Goal: Task Accomplishment & Management: Complete application form

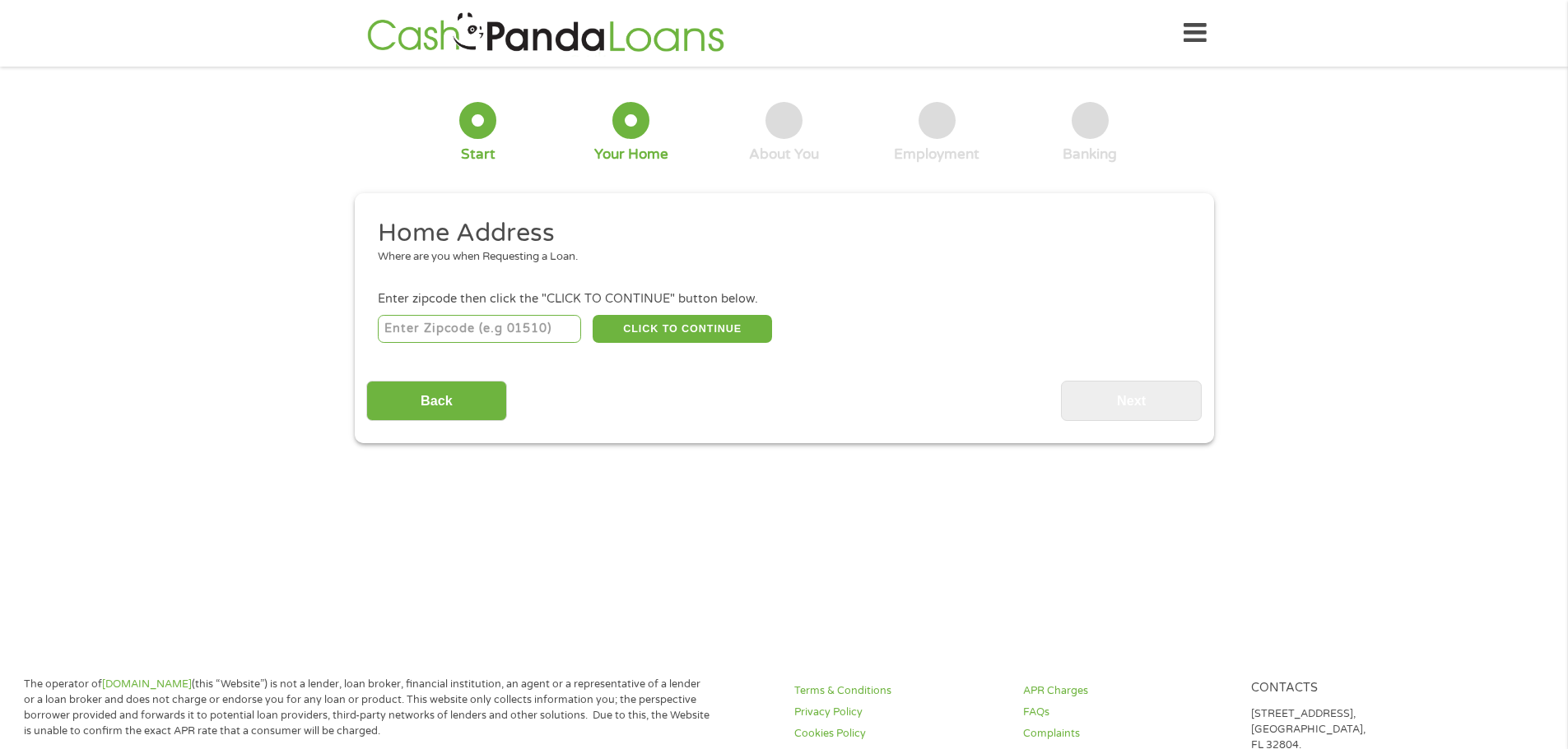
click at [496, 327] on input "number" at bounding box center [479, 329] width 203 height 28
type input "53222"
drag, startPoint x: 696, startPoint y: 373, endPoint x: 690, endPoint y: 353, distance: 20.9
click at [696, 374] on div "Back Next" at bounding box center [784, 395] width 836 height 52
click at [691, 323] on button "CLICK TO CONTINUE" at bounding box center [682, 329] width 179 height 28
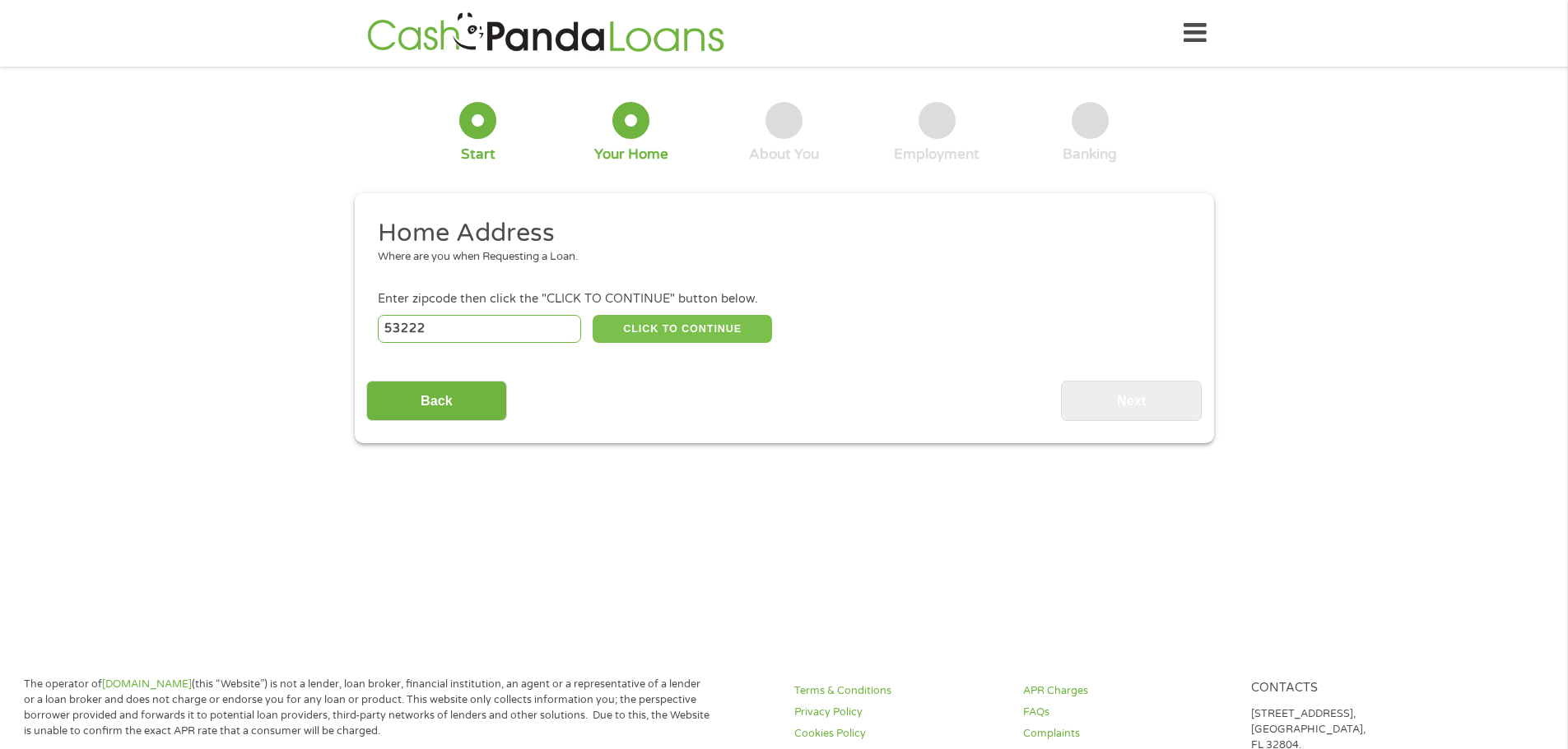
type input "53222"
type input "[GEOGRAPHIC_DATA]"
select select "[US_STATE]"
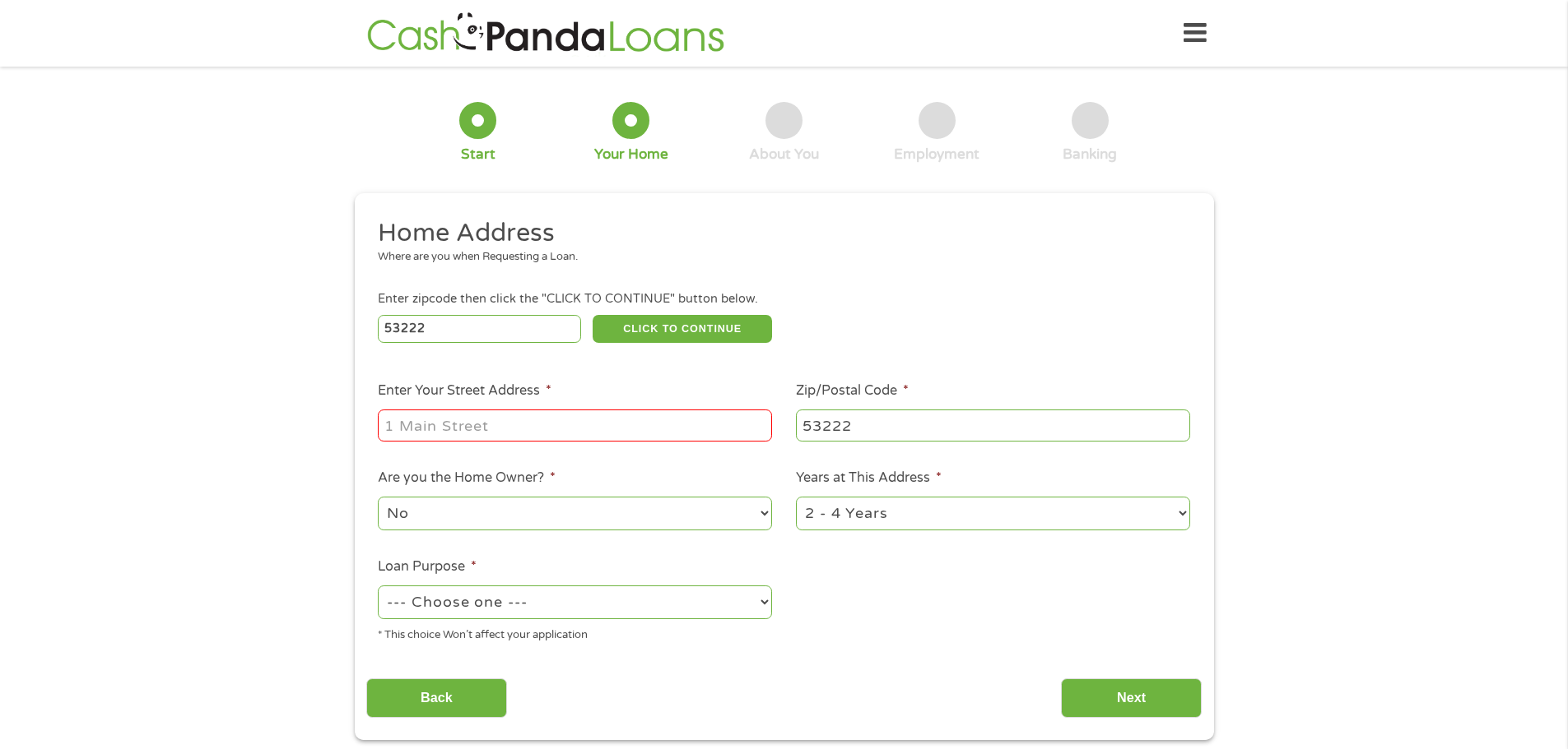
click at [499, 429] on input "Enter Your Street Address *" at bounding box center [575, 425] width 394 height 32
type input "[STREET_ADDRESS][PERSON_NAME]"
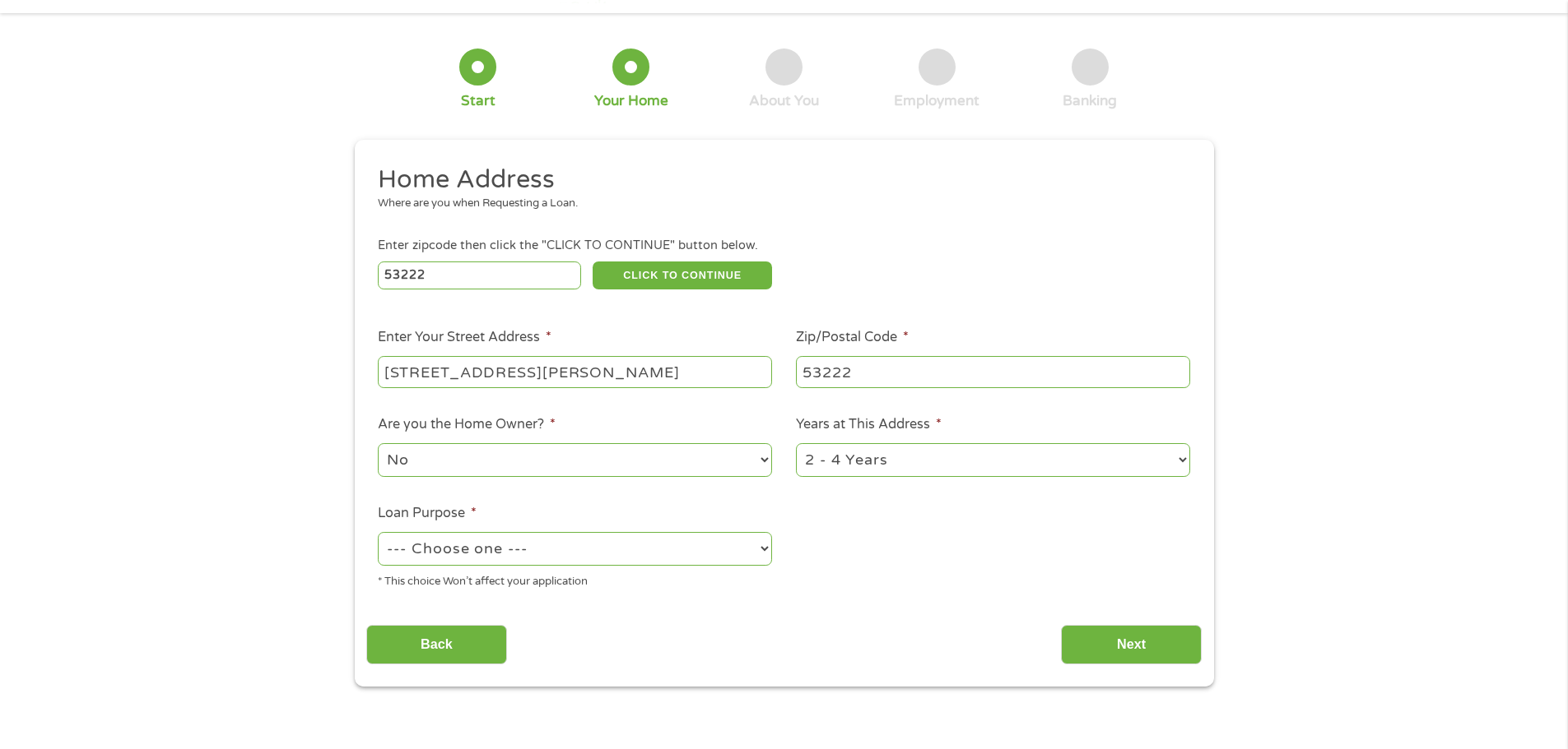
scroll to position [83, 0]
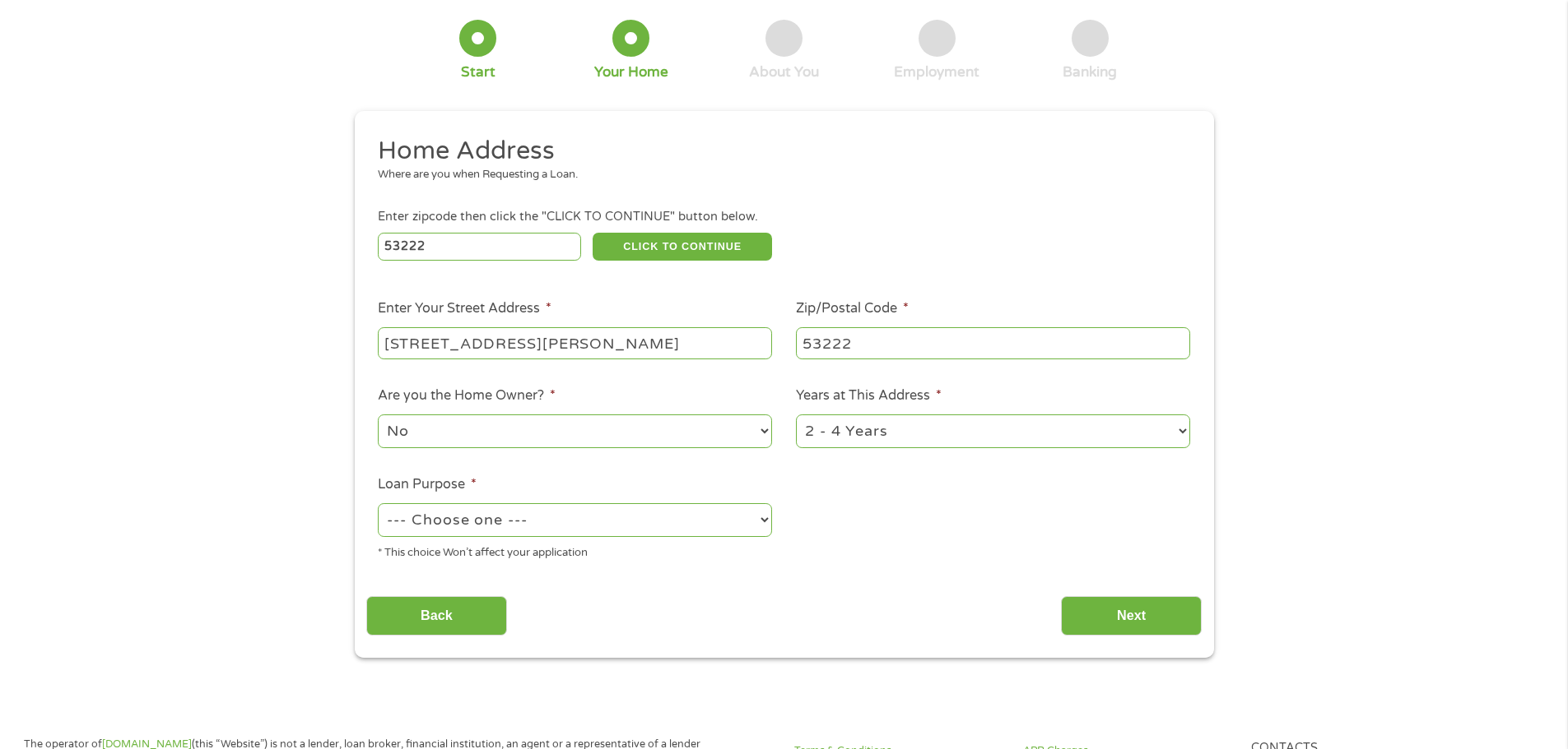
click at [612, 521] on select "--- Choose one --- Pay Bills Debt Consolidation Home Improvement Major Purchase…" at bounding box center [575, 521] width 394 height 34
select select "other"
click at [378, 504] on select "--- Choose one --- Pay Bills Debt Consolidation Home Improvement Major Purchase…" at bounding box center [575, 521] width 394 height 34
click at [1106, 613] on input "Next" at bounding box center [1131, 616] width 141 height 40
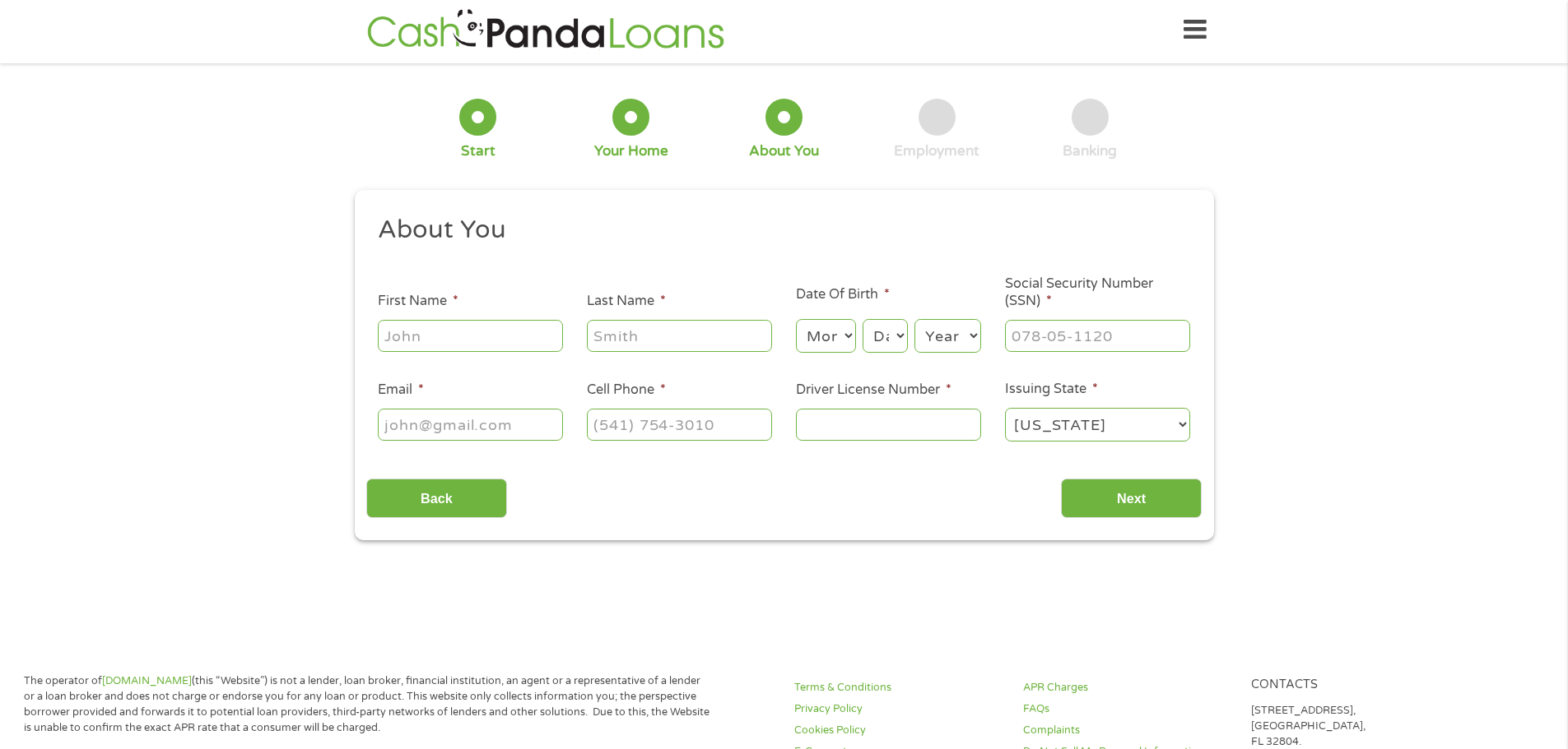
scroll to position [0, 0]
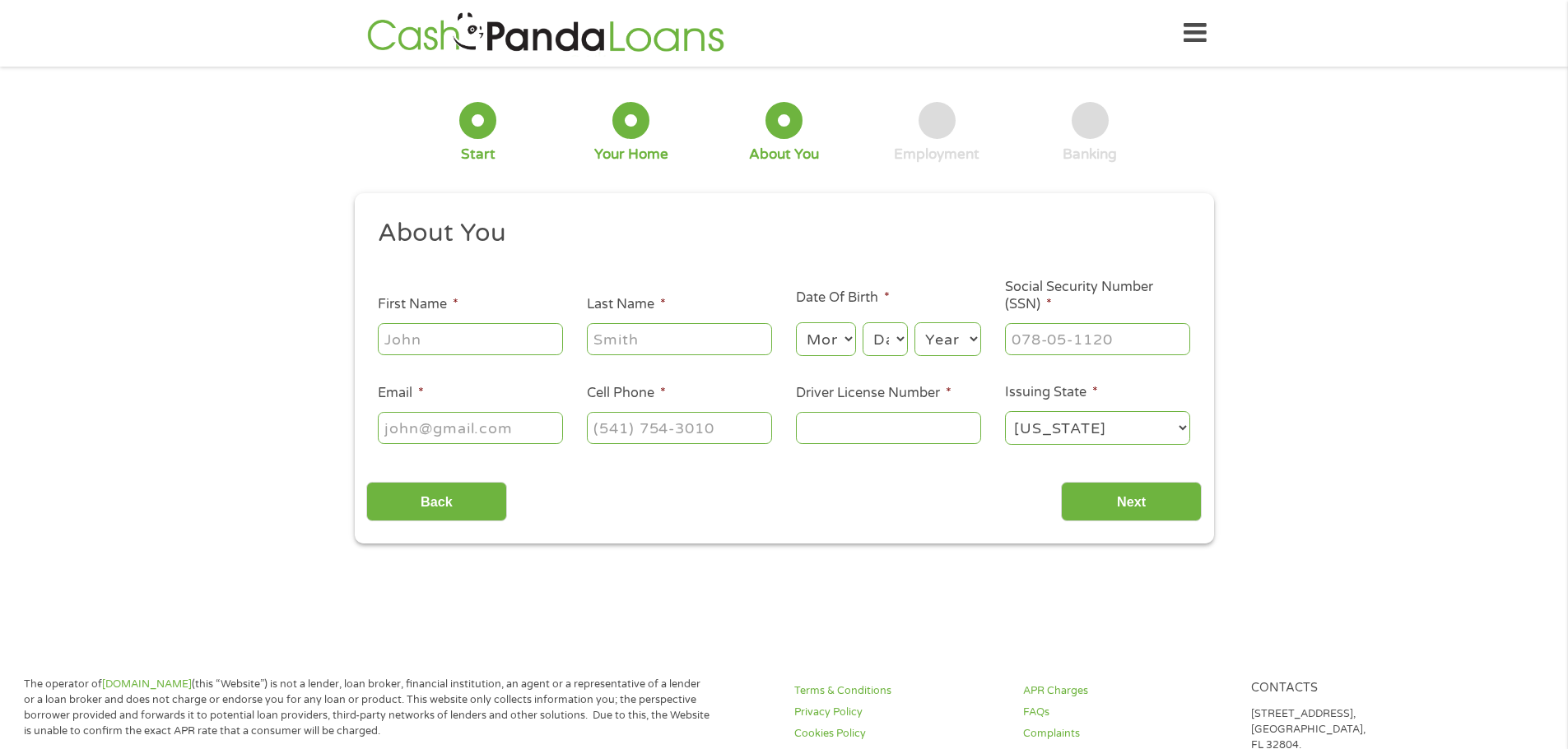
click at [532, 347] on input "First Name *" at bounding box center [470, 338] width 185 height 32
type input "[PERSON_NAME]"
type input "[EMAIL_ADDRESS][DOMAIN_NAME]"
type input "[PHONE_NUMBER]"
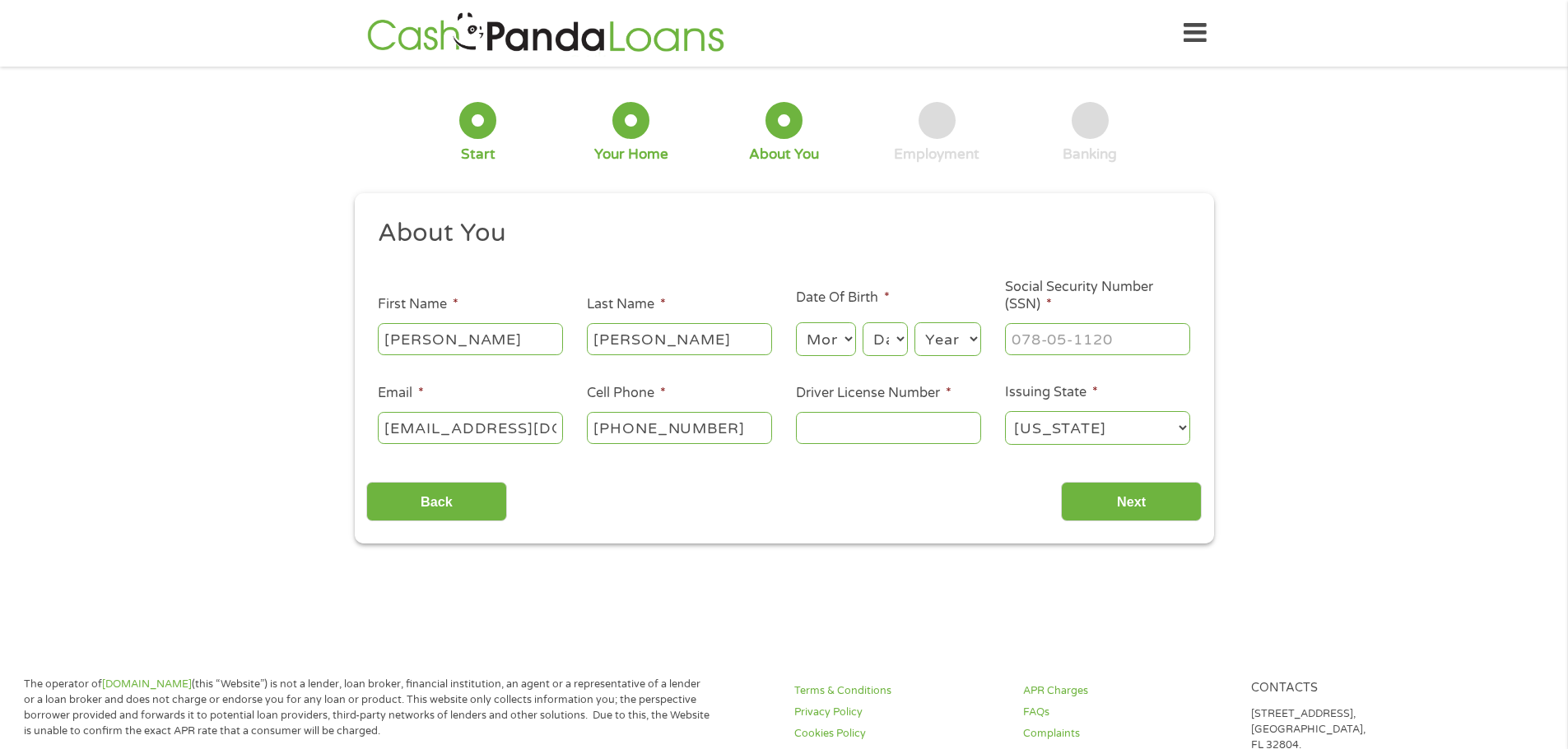
click at [821, 344] on select "Month 1 2 3 4 5 6 7 8 9 10 11 12" at bounding box center [826, 339] width 60 height 34
select select "10"
click at [796, 322] on select "Month 1 2 3 4 5 6 7 8 9 10 11 12" at bounding box center [826, 339] width 60 height 34
click at [877, 338] on select "Day 1 2 3 4 5 6 7 8 9 10 11 12 13 14 15 16 17 18 19 20 21 22 23 24 25 26 27 28 …" at bounding box center [885, 339] width 44 height 34
select select "13"
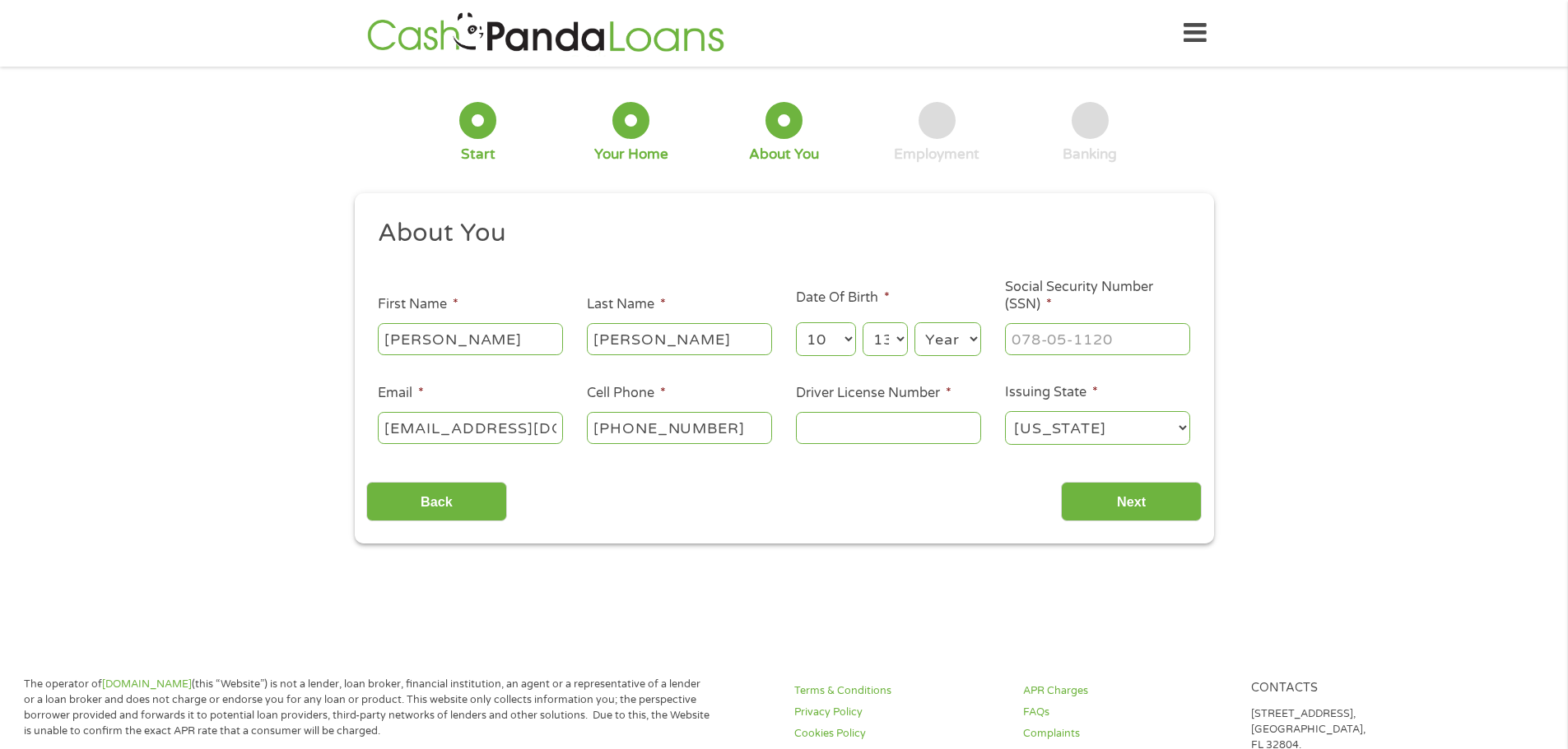
click at [863, 322] on select "Day 1 2 3 4 5 6 7 8 9 10 11 12 13 14 15 16 17 18 19 20 21 22 23 24 25 26 27 28 …" at bounding box center [885, 339] width 44 height 34
click at [958, 331] on select "Year [DATE] 2006 2005 2004 2003 2002 2001 2000 1999 1998 1997 1996 1995 1994 19…" at bounding box center [948, 339] width 67 height 34
select select "1981"
click at [915, 322] on select "Year [DATE] 2006 2005 2004 2003 2002 2001 2000 1999 1998 1997 1996 1995 1994 19…" at bounding box center [948, 339] width 67 height 34
drag, startPoint x: 1083, startPoint y: 341, endPoint x: 1066, endPoint y: 314, distance: 31.9
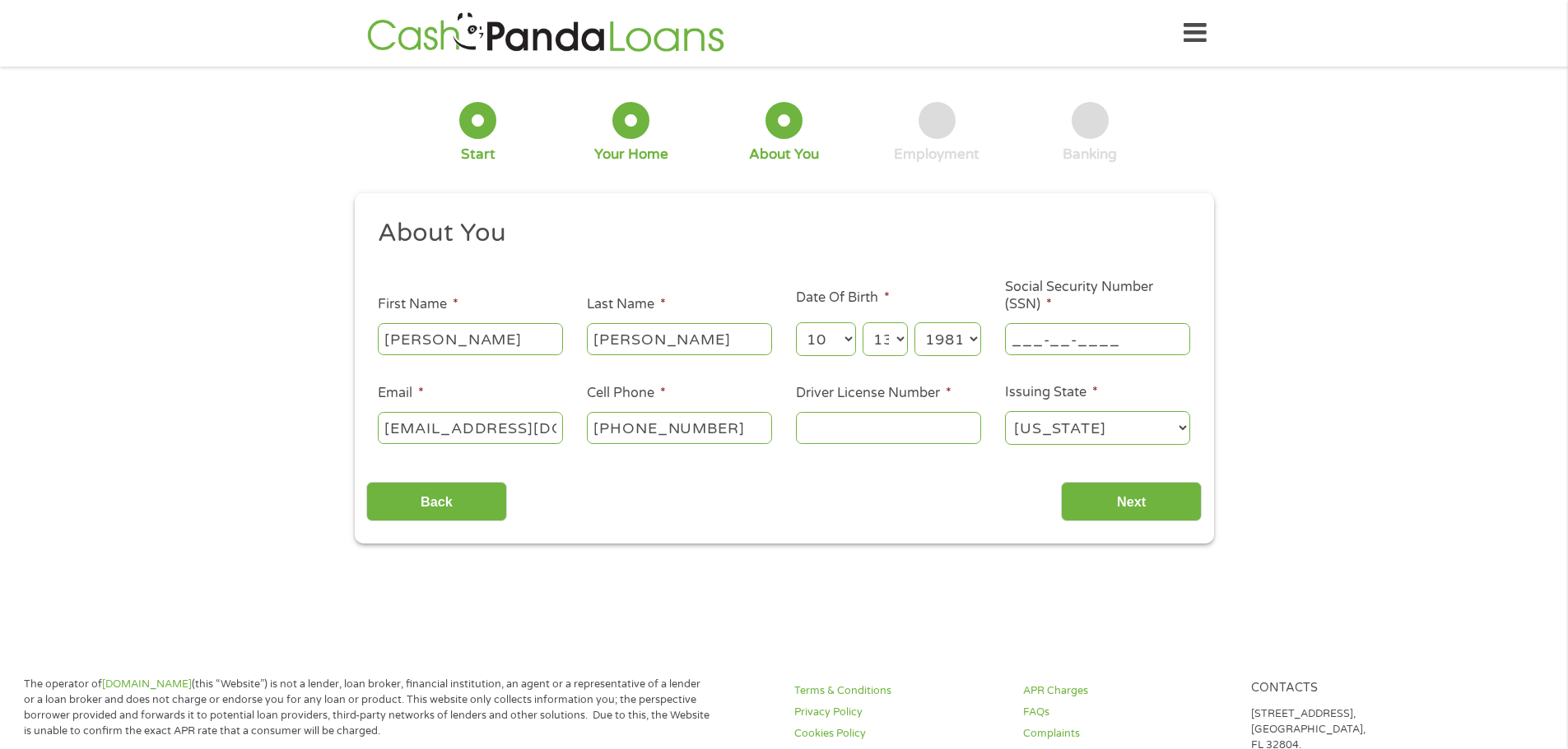
click at [1083, 341] on input "___-__-____" at bounding box center [1097, 338] width 185 height 32
click at [1015, 335] on input "___-__-4720" at bounding box center [1097, 338] width 185 height 32
type input "472-06-5811"
click at [830, 428] on input "Driver License Number *" at bounding box center [888, 428] width 185 height 32
type input "A3537218187306"
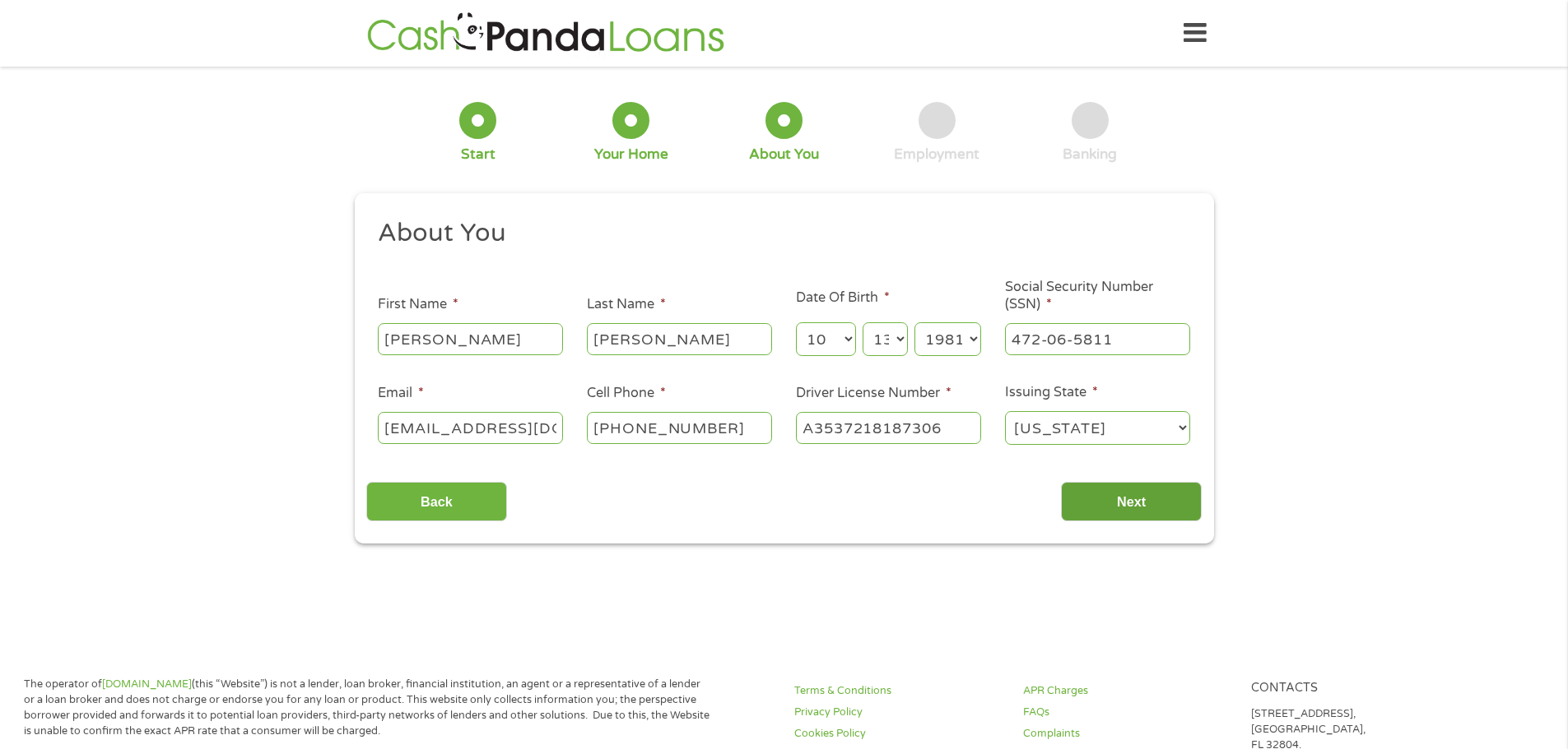
click at [1149, 505] on input "Next" at bounding box center [1131, 502] width 141 height 40
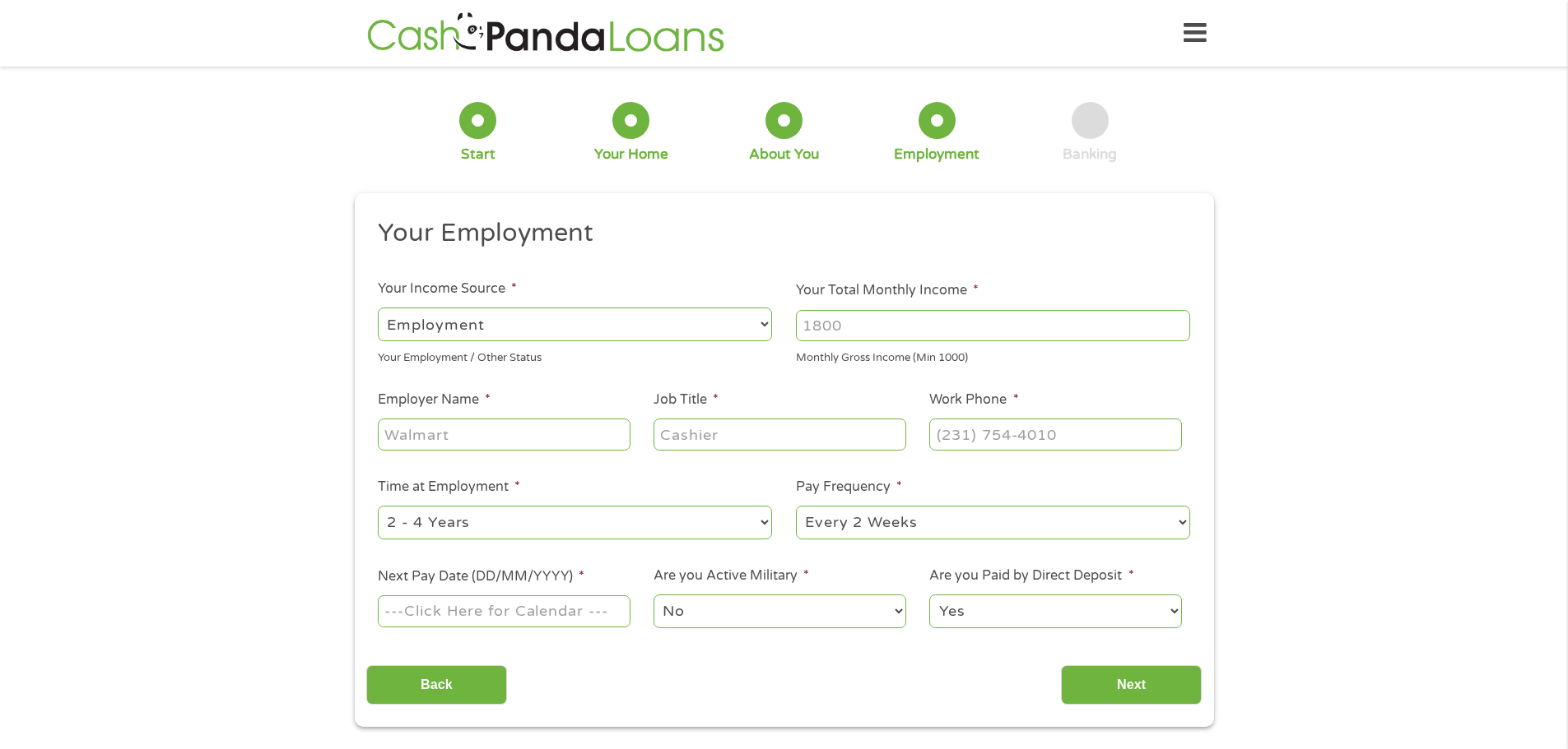
scroll to position [7, 7]
click at [929, 328] on input "Your Total Monthly Income *" at bounding box center [993, 326] width 394 height 32
click at [1174, 323] on input "1000" at bounding box center [993, 326] width 394 height 32
click at [1177, 321] on input "1001" at bounding box center [993, 326] width 394 height 32
click at [1177, 321] on input "1002" at bounding box center [993, 326] width 394 height 32
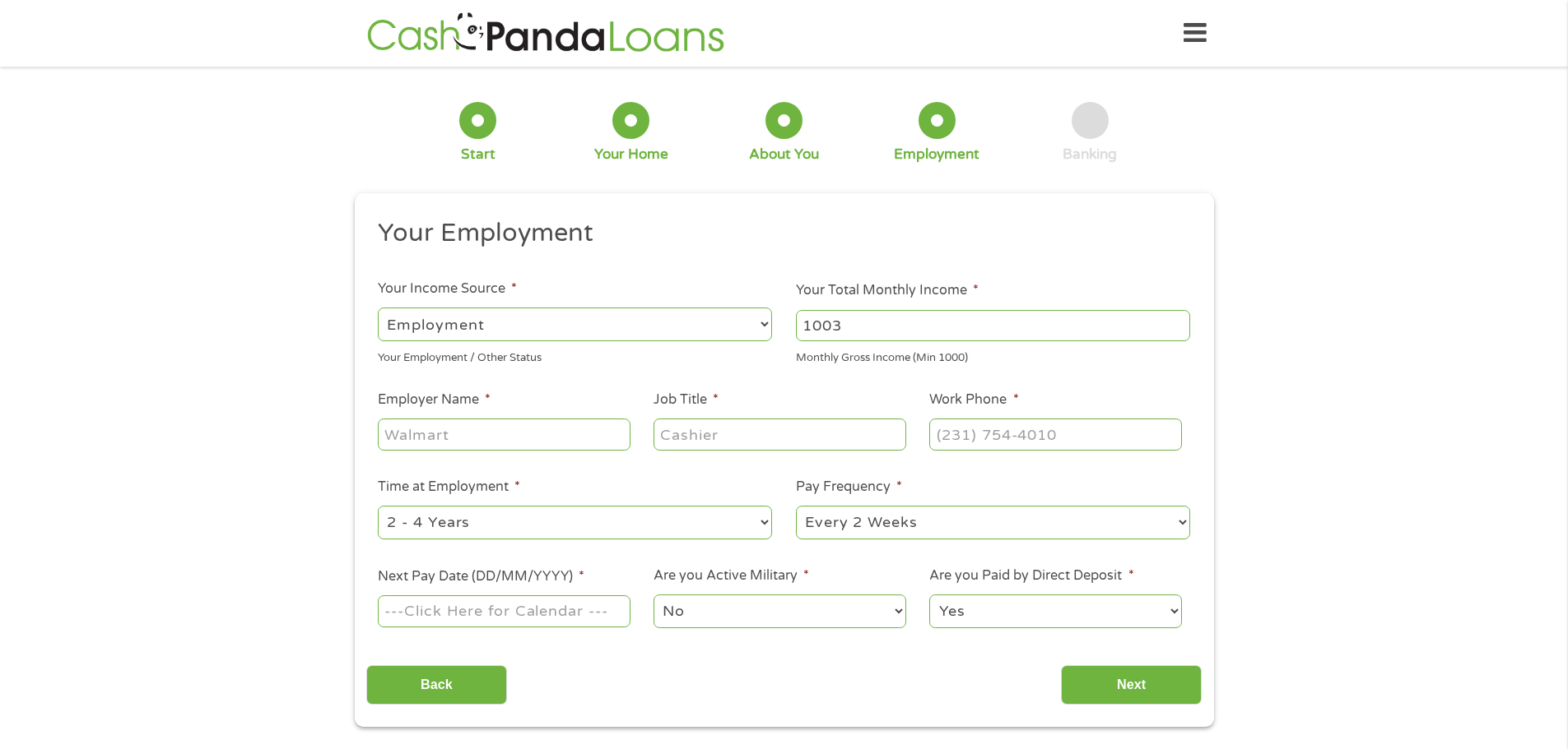
click at [1177, 321] on input "1003" at bounding box center [993, 326] width 394 height 32
click at [1177, 321] on input "1004" at bounding box center [993, 326] width 394 height 32
drag, startPoint x: 770, startPoint y: 326, endPoint x: 738, endPoint y: 323, distance: 32.1
click at [738, 323] on ul "Your Employment Your Income Source * --- Choose one --- Employment [DEMOGRAPHIC…" at bounding box center [784, 430] width 836 height 426
type input "5300"
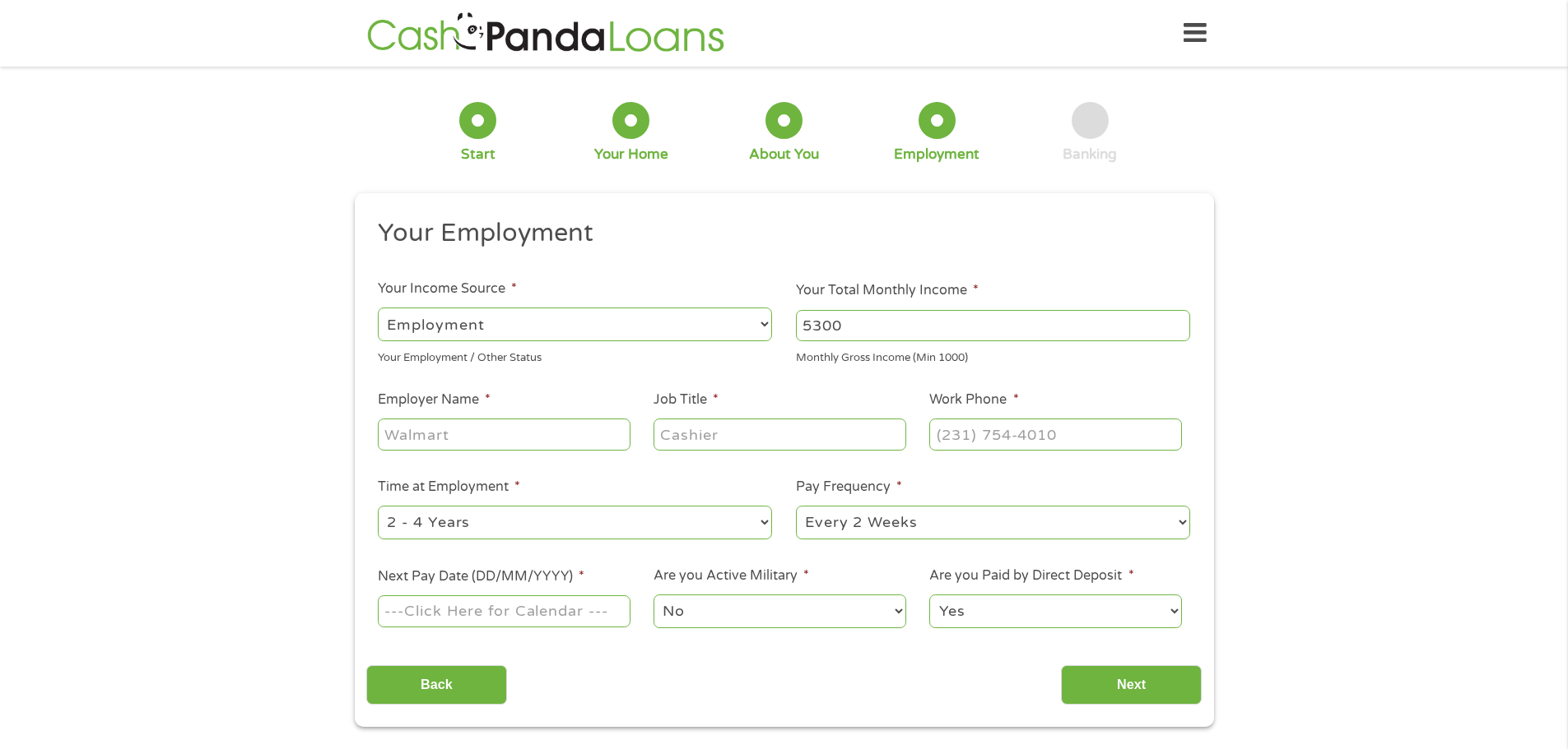
click at [537, 430] on input "Employer Name *" at bounding box center [503, 434] width 252 height 32
type input "[PERSON_NAME] Behavioral Health"
type input "Recruiter"
type input "[PHONE_NUMBER]"
click at [460, 612] on input "Next Pay Date (DD/MM/YYYY) *" at bounding box center [503, 611] width 252 height 32
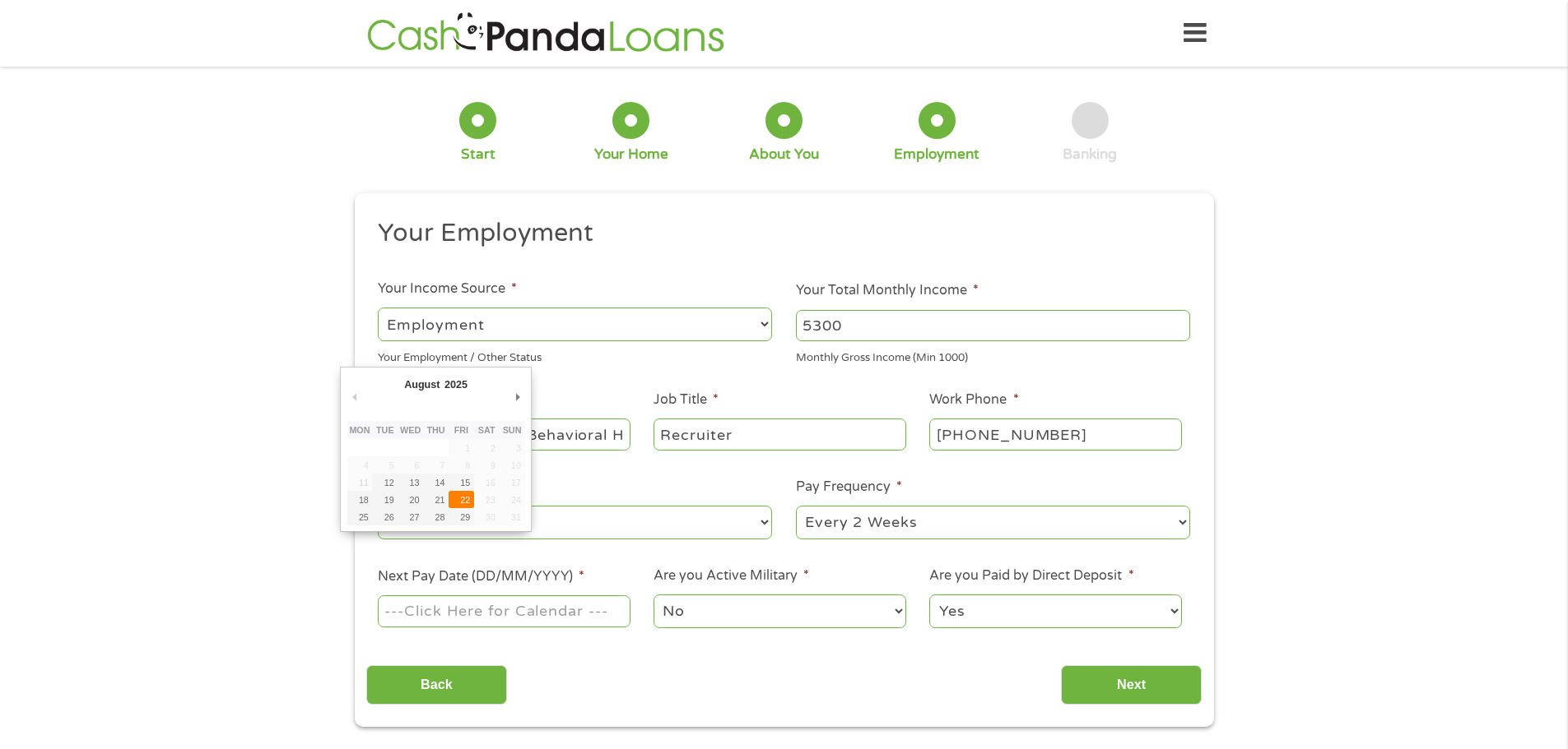
type input "[DATE]"
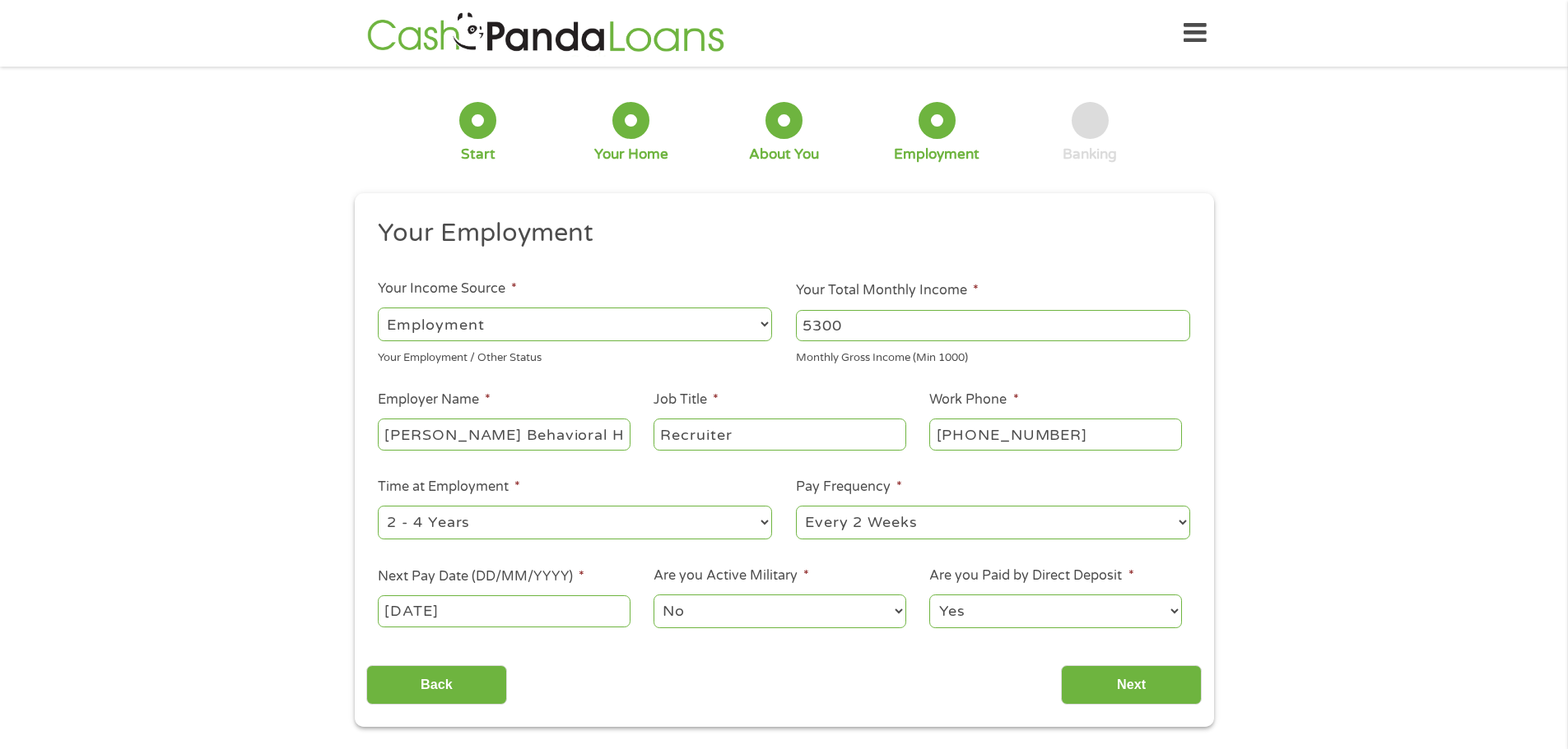
click at [721, 609] on select "No Yes" at bounding box center [779, 612] width 252 height 34
click at [654, 595] on select "No Yes" at bounding box center [779, 612] width 252 height 34
click at [1105, 678] on input "Next" at bounding box center [1131, 685] width 141 height 40
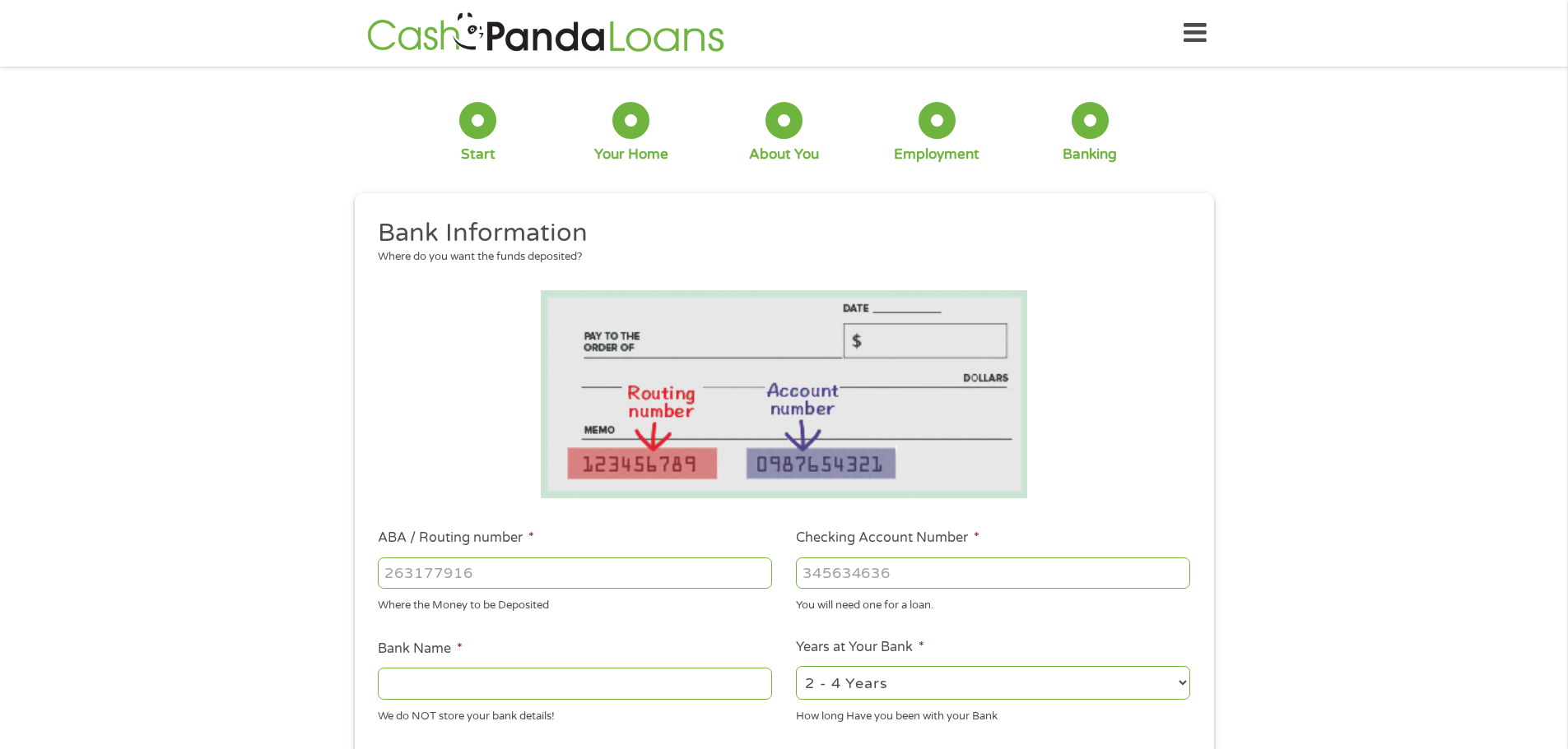
click at [558, 568] on input "ABA / Routing number *" at bounding box center [575, 573] width 394 height 32
type input "031101279"
type input "THE BANCORP BANK"
type input "031101279"
click at [945, 577] on input "Checking Account Number *" at bounding box center [993, 573] width 394 height 32
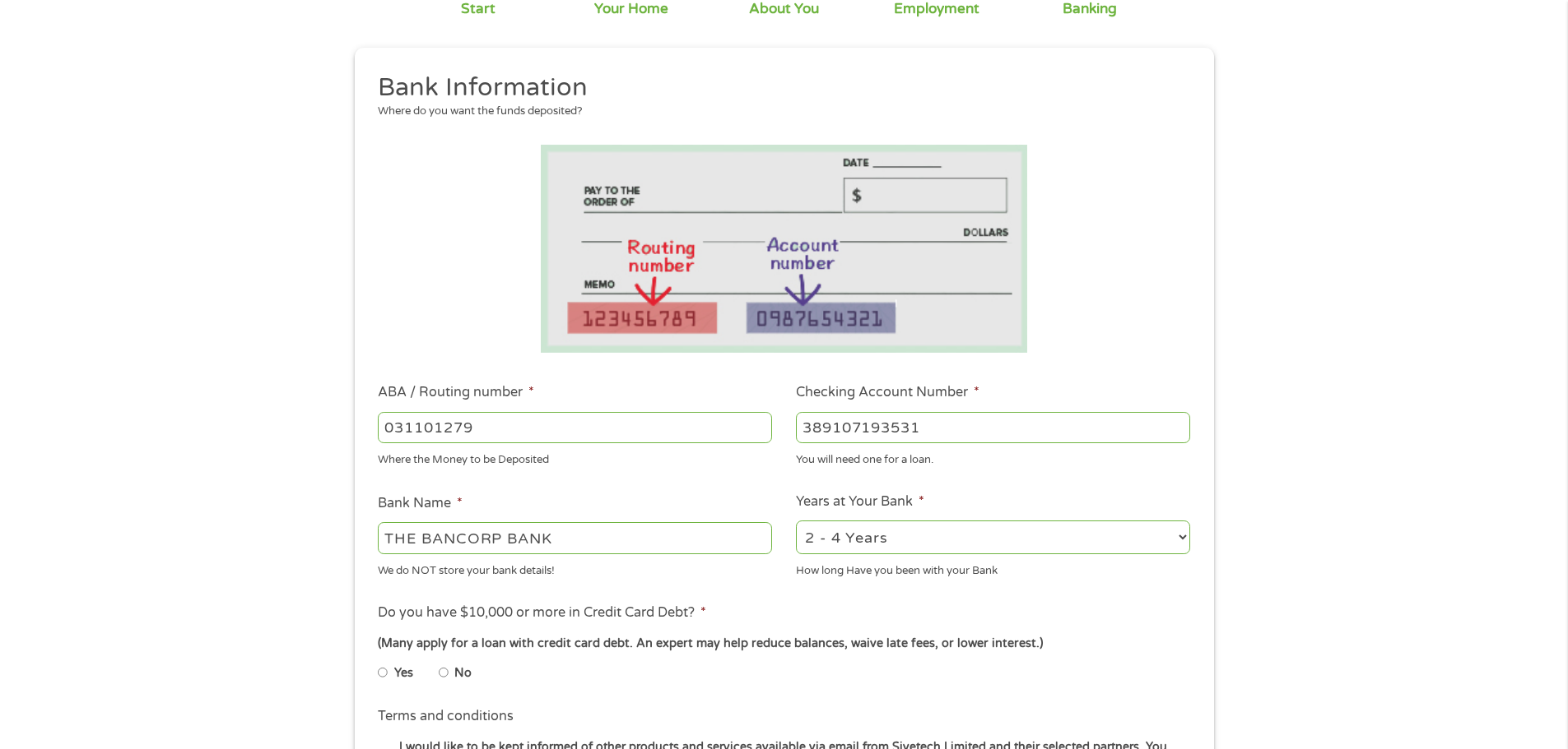
scroll to position [247, 0]
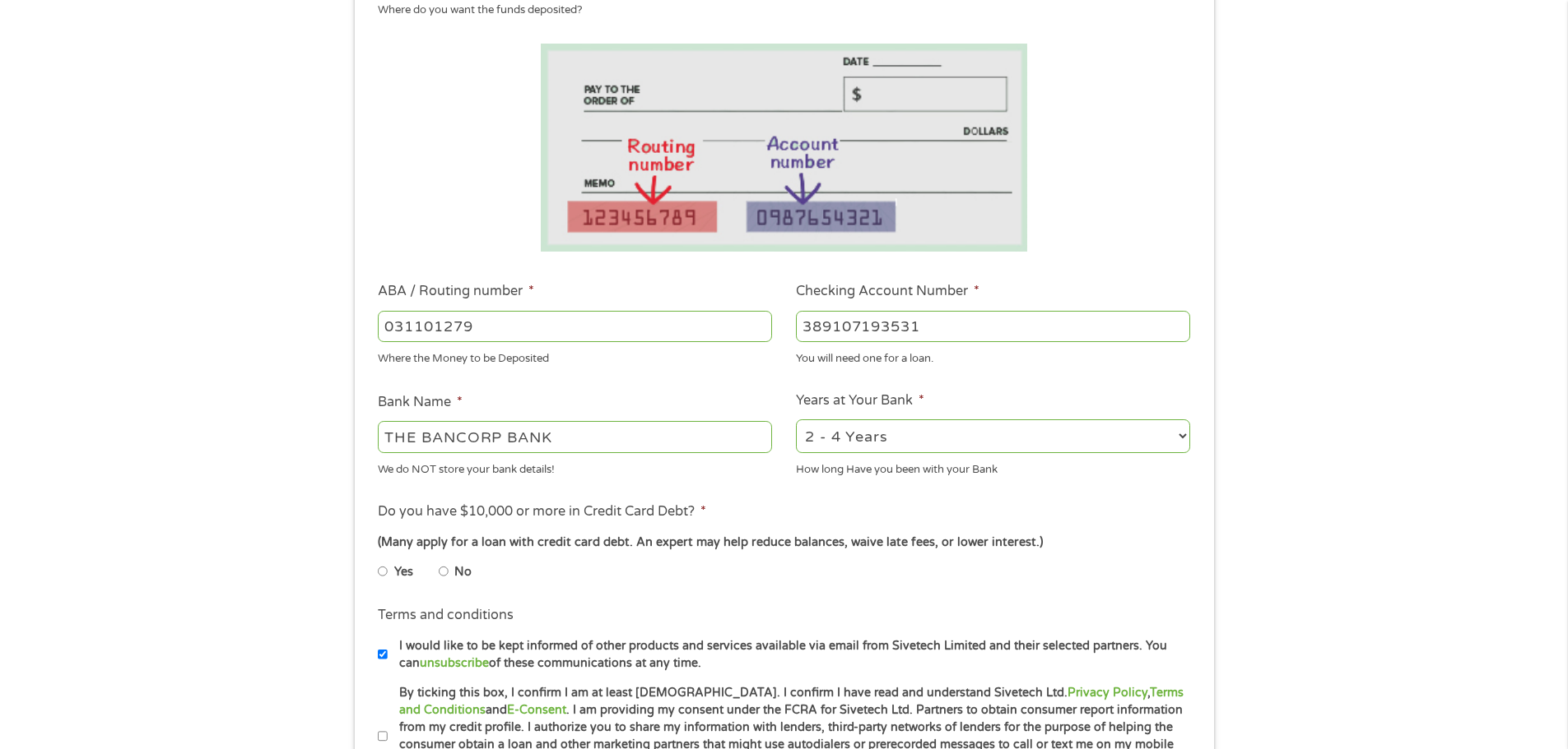
type input "389107193531"
click at [438, 573] on li "Yes" at bounding box center [408, 573] width 61 height 32
click at [443, 573] on input "No" at bounding box center [444, 572] width 10 height 26
radio input "true"
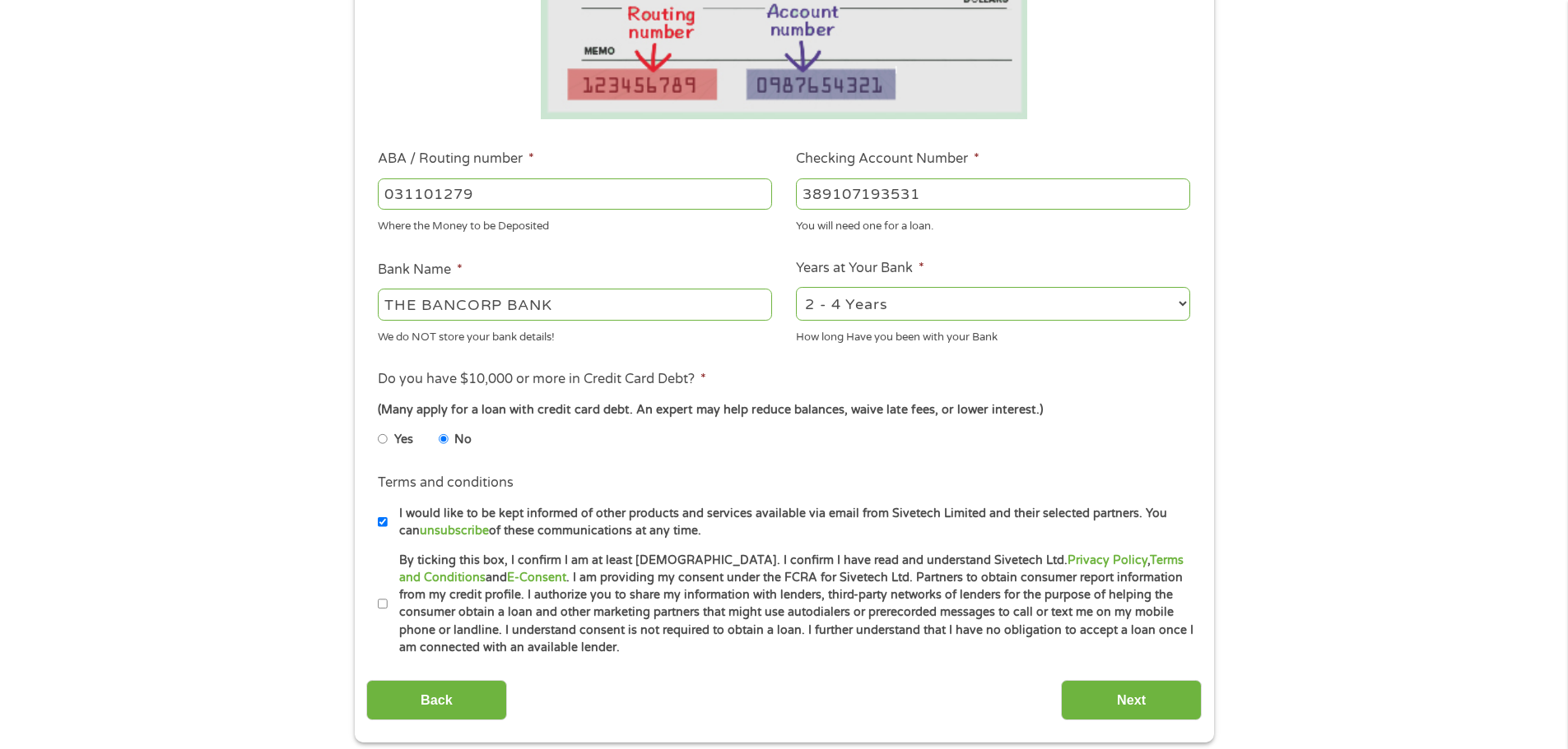
scroll to position [576, 0]
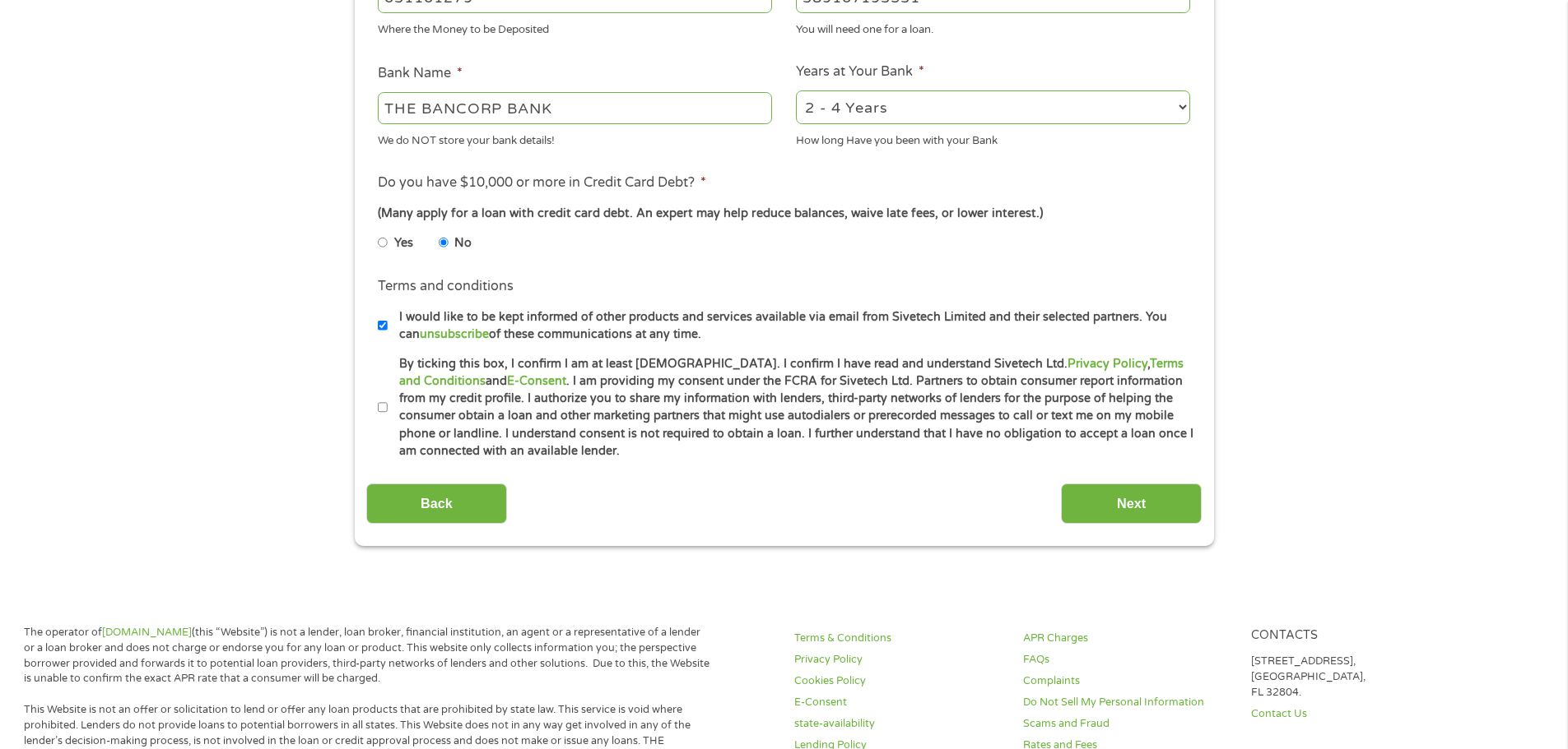
click at [386, 406] on input "By ticking this box, I confirm I am at least [DEMOGRAPHIC_DATA]. I confirm I ha…" at bounding box center [383, 407] width 10 height 26
checkbox input "true"
click at [1117, 501] on input "Next" at bounding box center [1131, 504] width 141 height 40
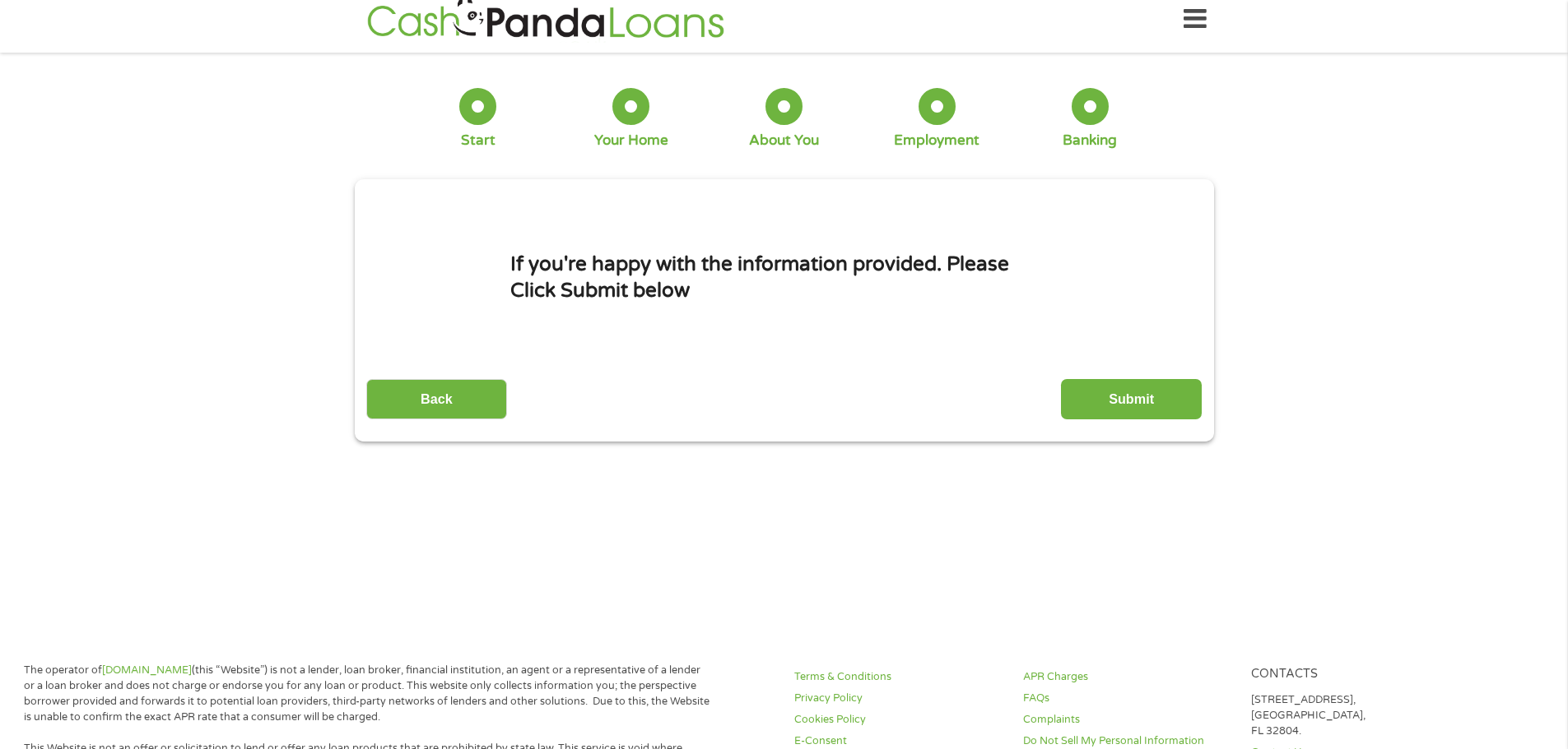
scroll to position [0, 0]
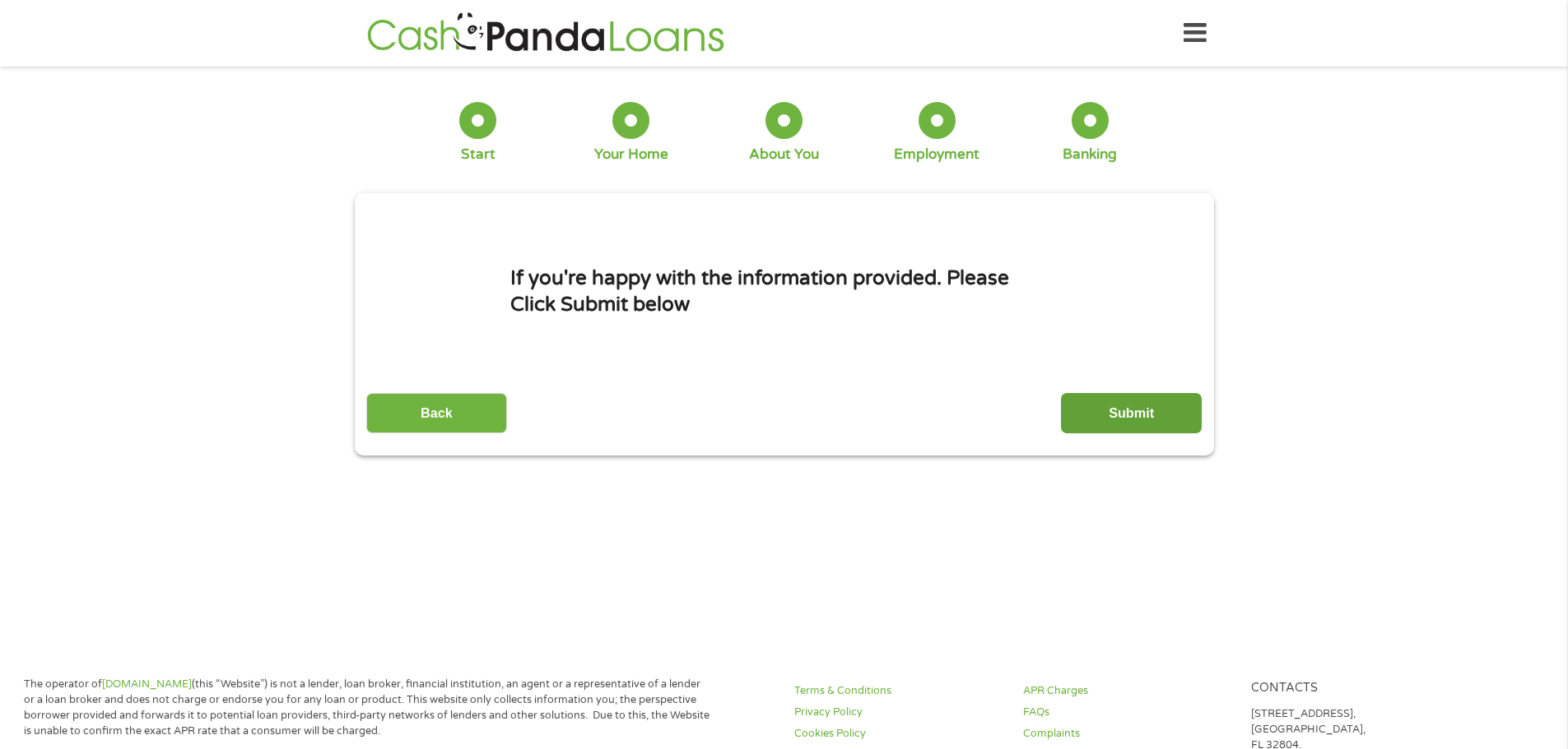
click at [1137, 411] on input "Submit" at bounding box center [1131, 412] width 141 height 40
